Goal: Information Seeking & Learning: Learn about a topic

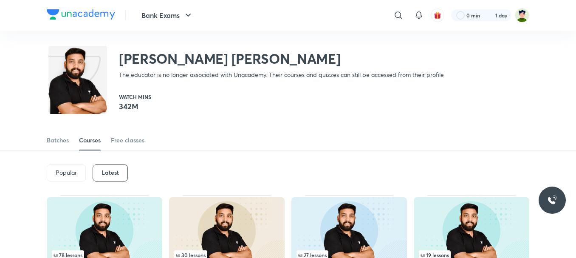
click at [116, 169] on h6 "Latest" at bounding box center [110, 172] width 17 height 7
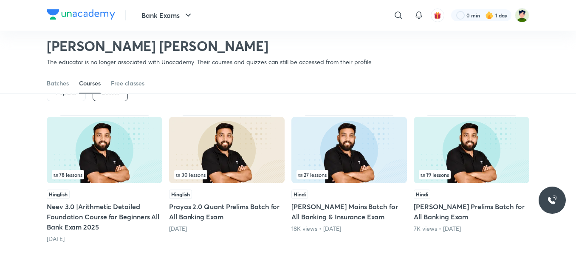
scroll to position [55, 0]
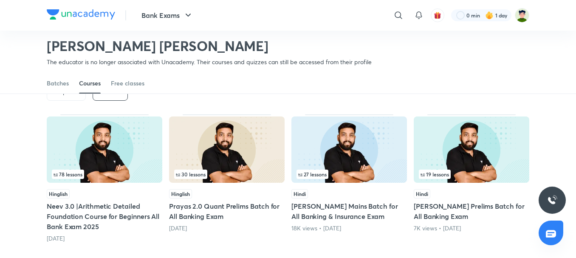
click at [153, 166] on img at bounding box center [105, 149] width 116 height 66
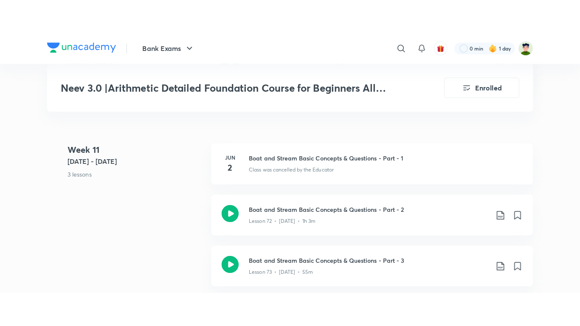
scroll to position [4377, 0]
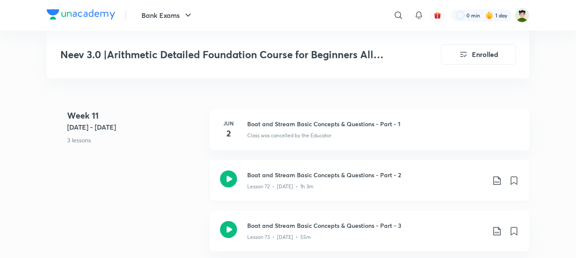
click at [227, 170] on icon at bounding box center [228, 178] width 17 height 17
